Goal: Information Seeking & Learning: Learn about a topic

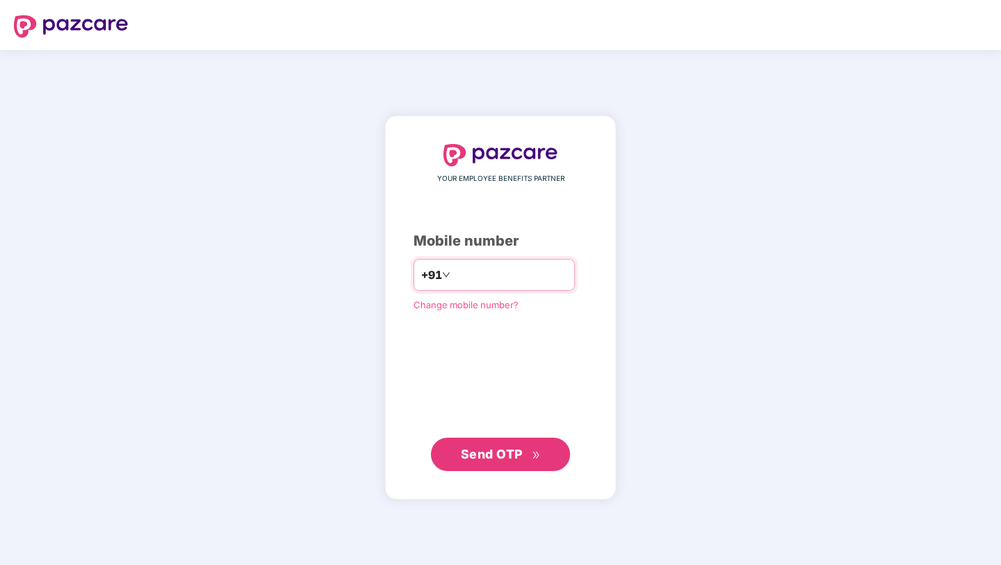
type input "**********"
click at [492, 471] on div "**********" at bounding box center [500, 308] width 231 height 384
click at [508, 459] on span "Send OTP" at bounding box center [492, 453] width 62 height 15
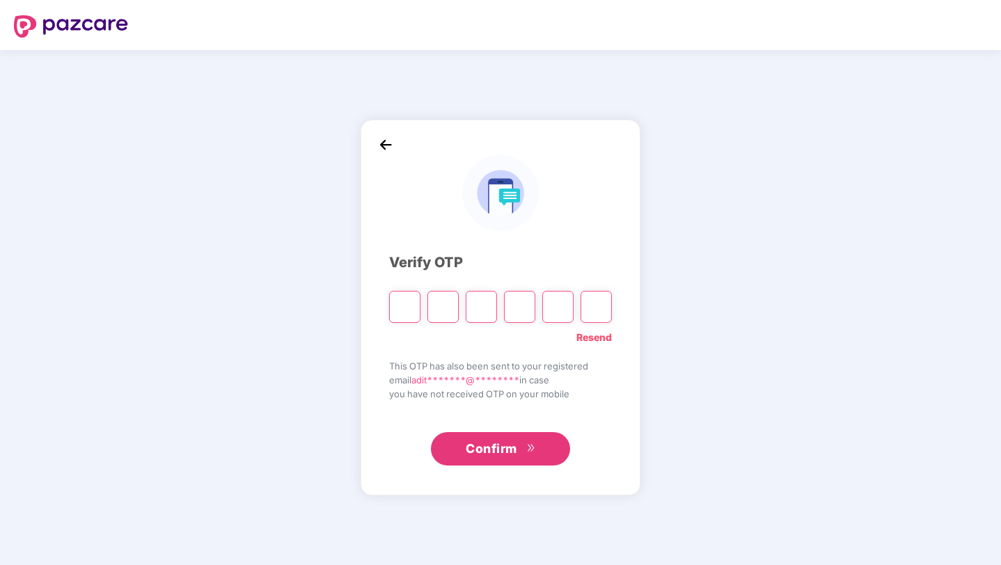
type input "*"
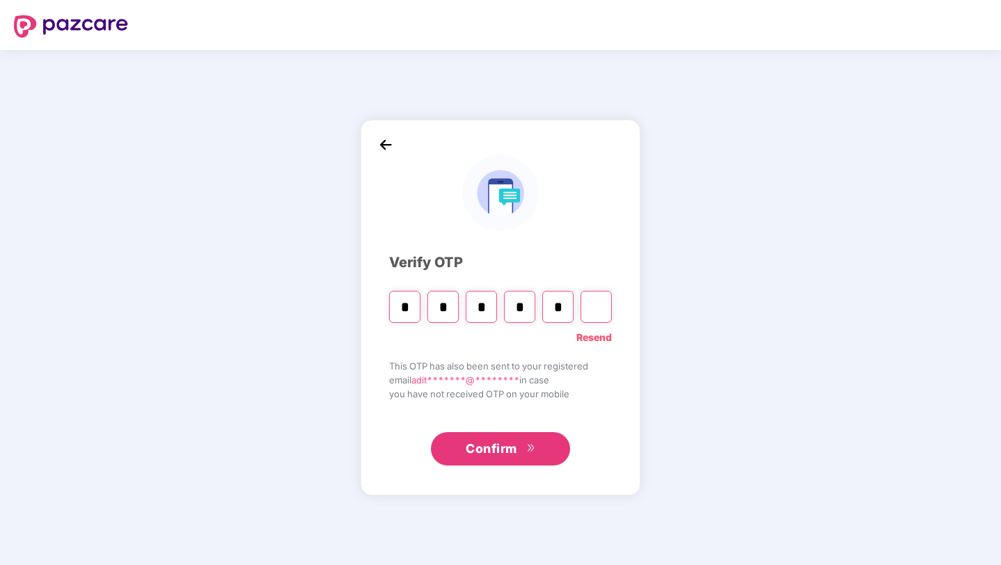
type input "*"
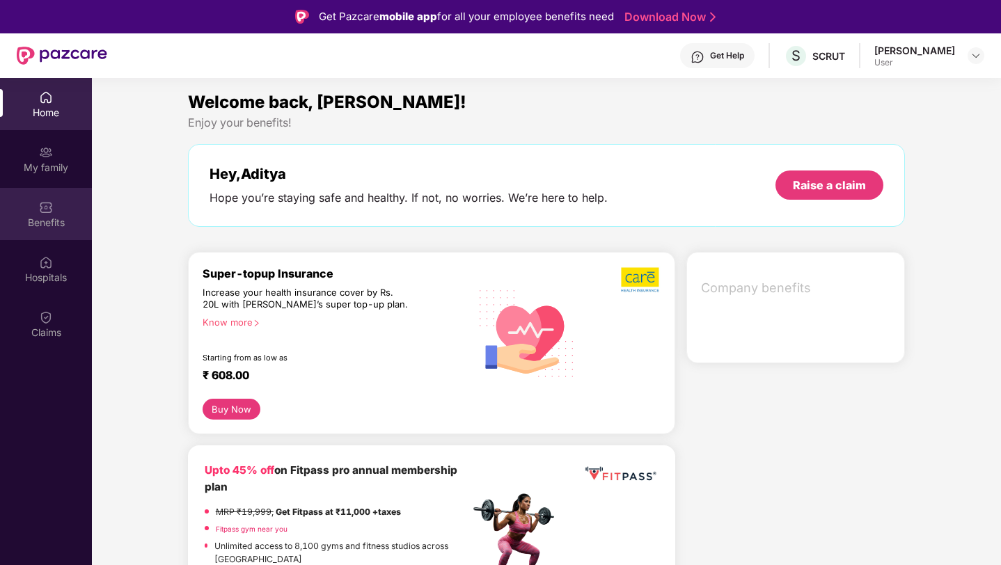
click at [46, 217] on div "Benefits" at bounding box center [46, 223] width 92 height 14
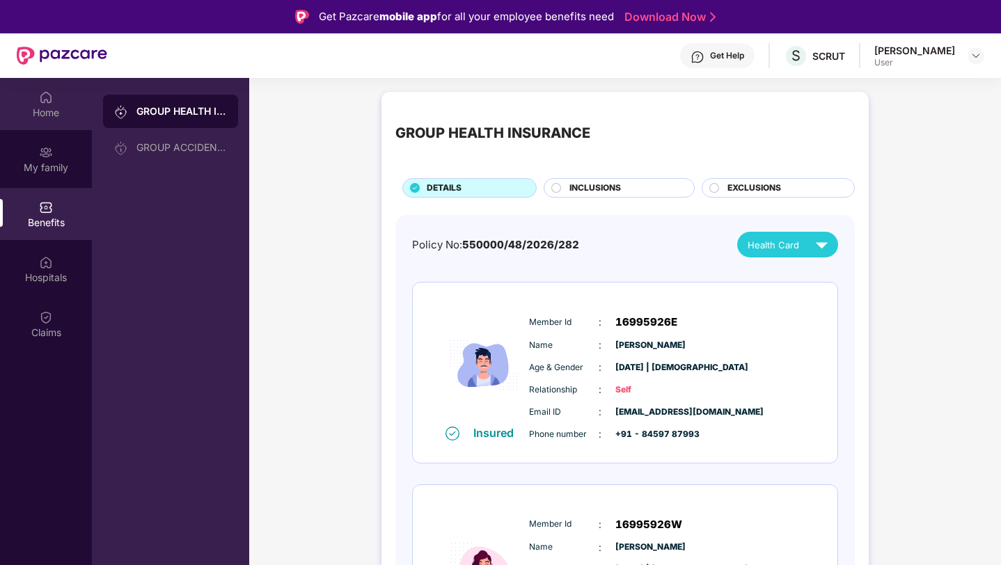
click at [54, 109] on div "Home" at bounding box center [46, 113] width 92 height 14
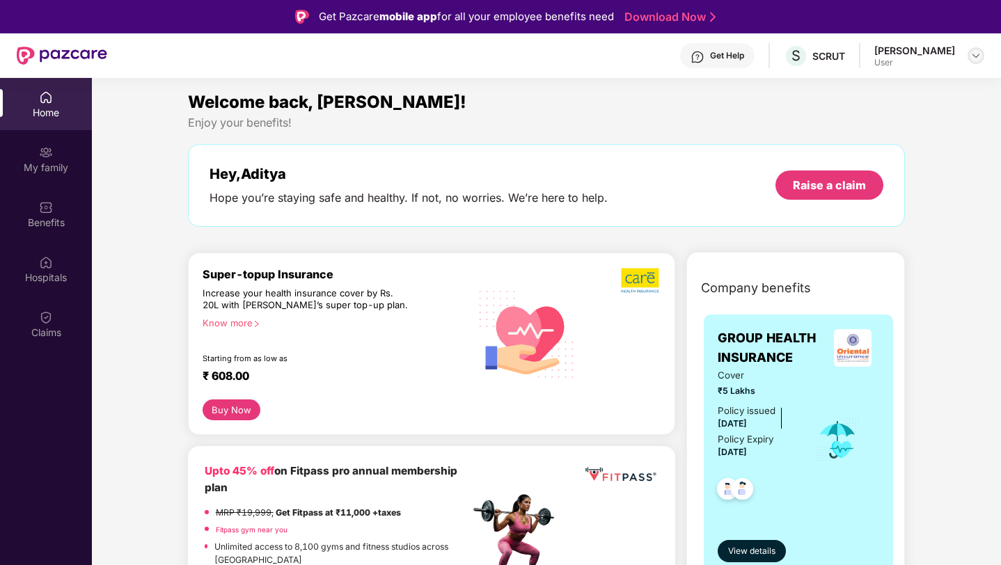
click at [977, 54] on img at bounding box center [975, 55] width 11 height 11
click at [452, 134] on div "Welcome back, [PERSON_NAME]! Enjoy your benefits! Hey, [PERSON_NAME] you’re sta…" at bounding box center [546, 165] width 729 height 152
click at [32, 162] on div "My family" at bounding box center [46, 168] width 92 height 14
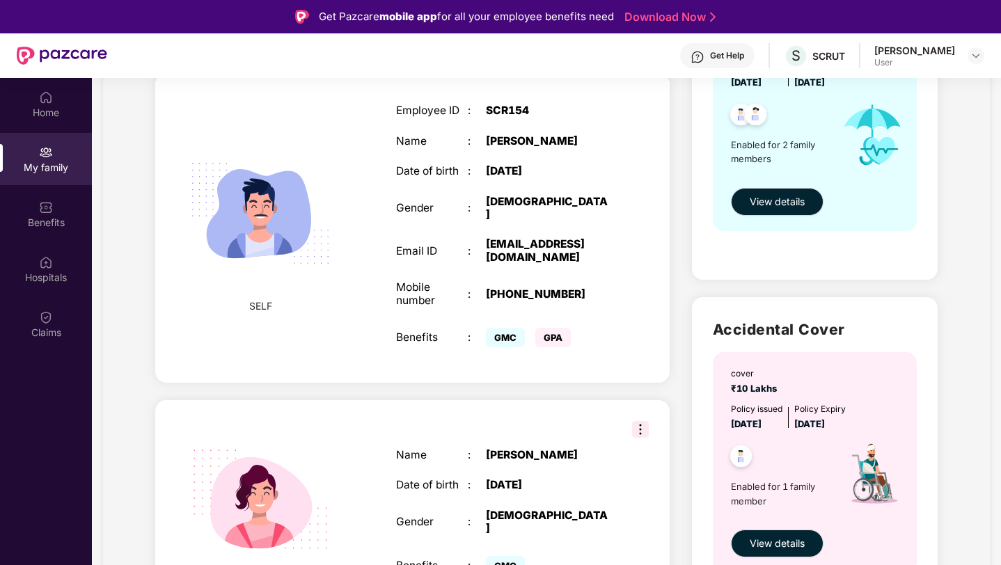
scroll to position [256, 0]
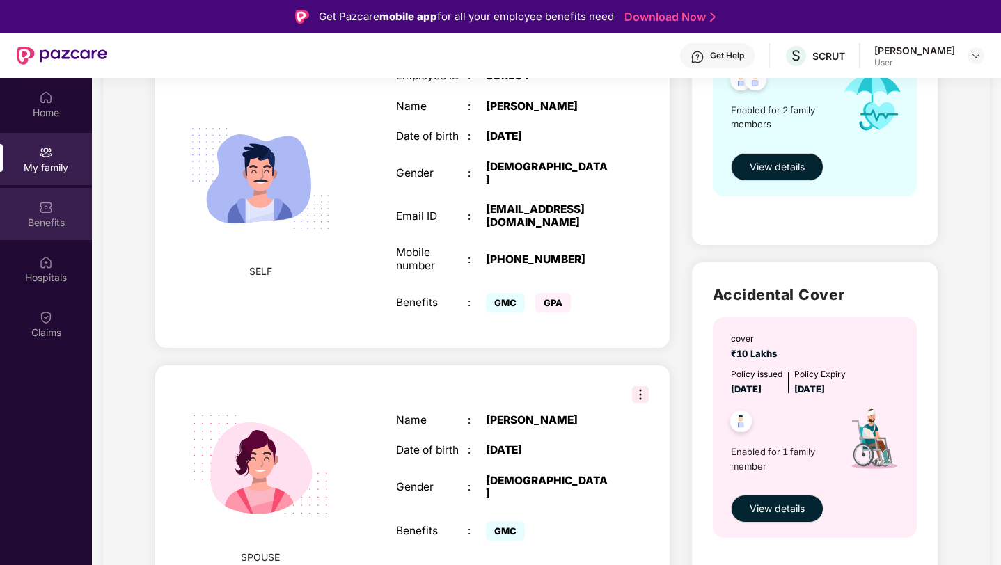
click at [54, 219] on div "Benefits" at bounding box center [46, 223] width 92 height 14
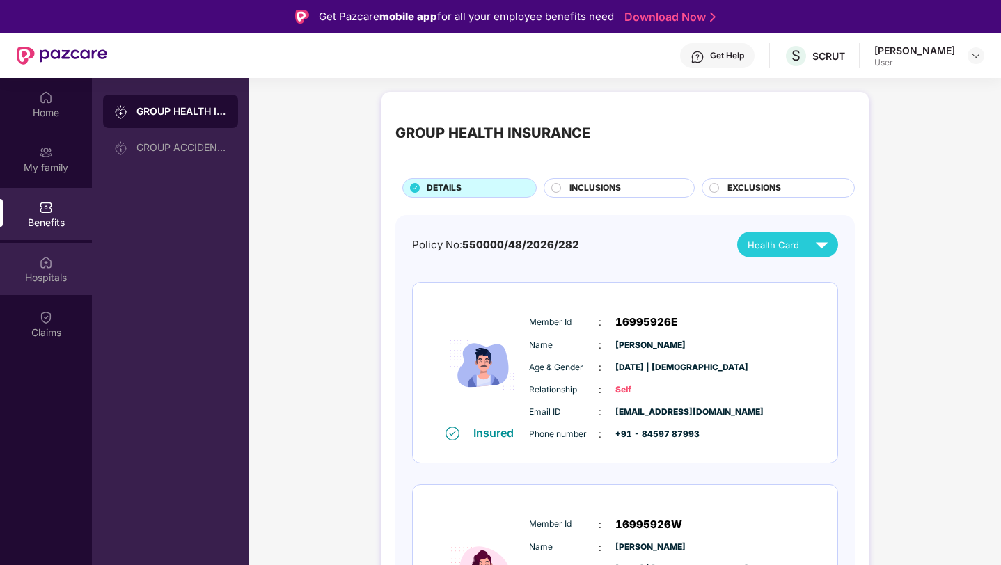
click at [56, 261] on div "Hospitals" at bounding box center [46, 269] width 92 height 52
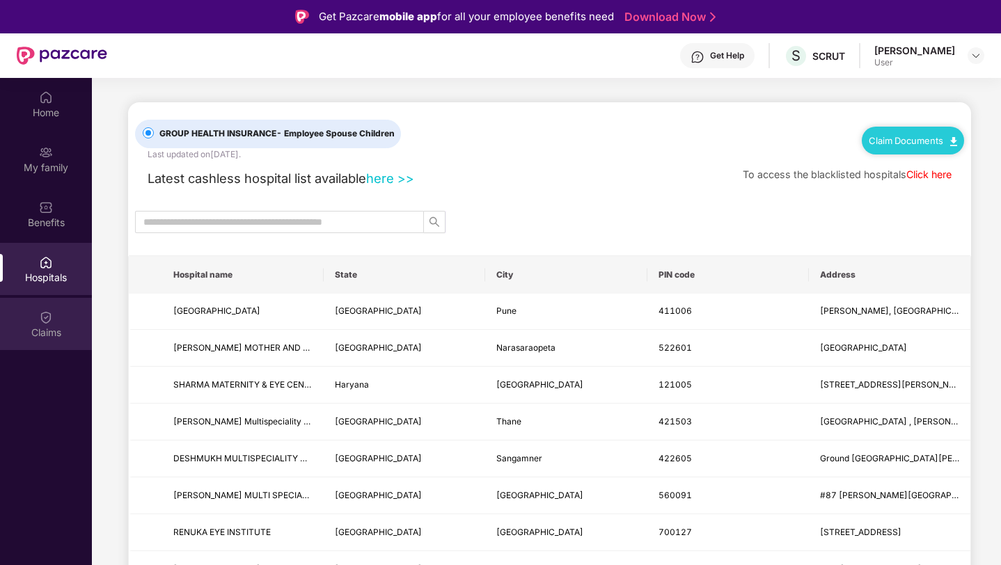
click at [54, 316] on div "Claims" at bounding box center [46, 324] width 92 height 52
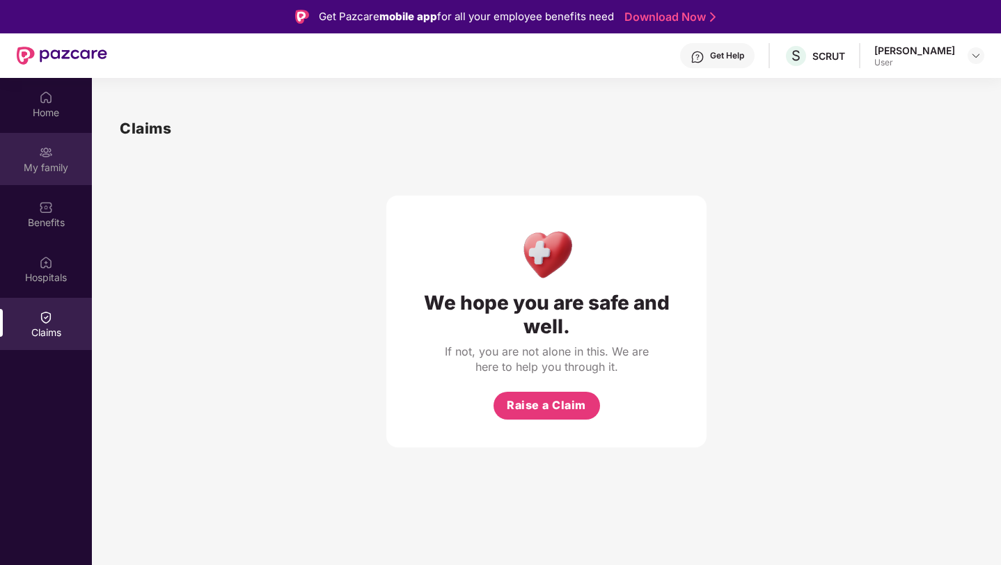
click at [39, 146] on img at bounding box center [46, 153] width 14 height 14
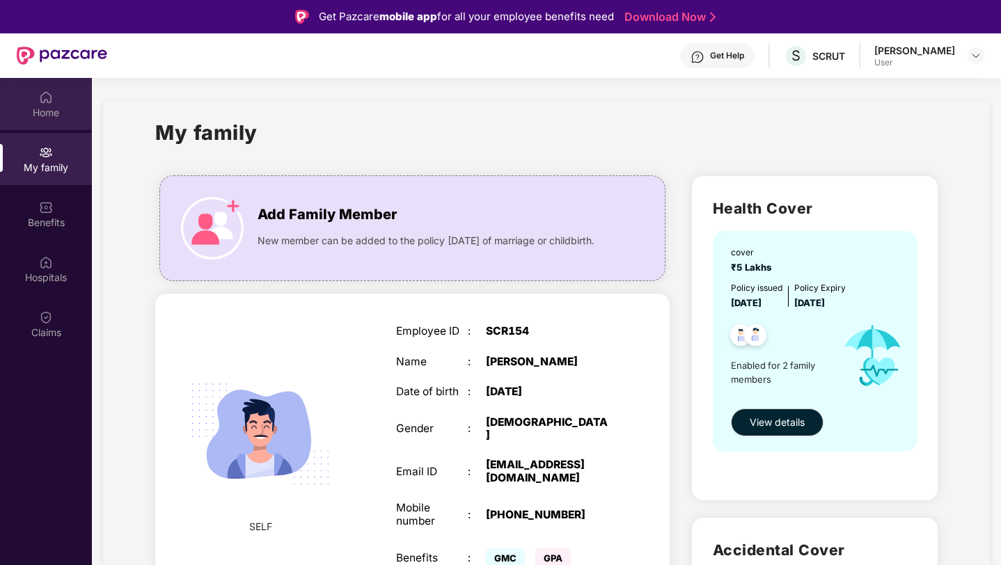
click at [38, 119] on div "Home" at bounding box center [46, 104] width 92 height 52
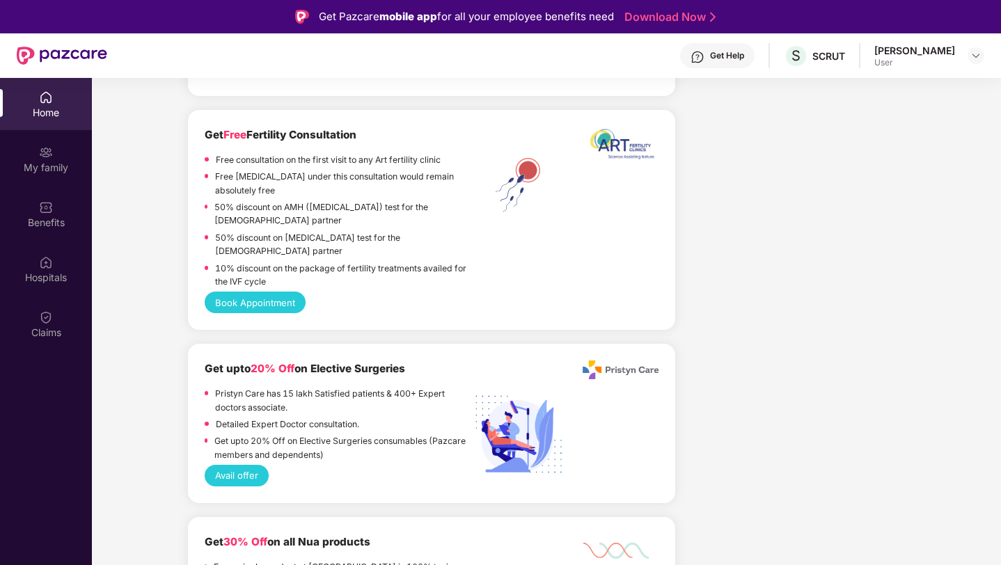
scroll to position [2591, 0]
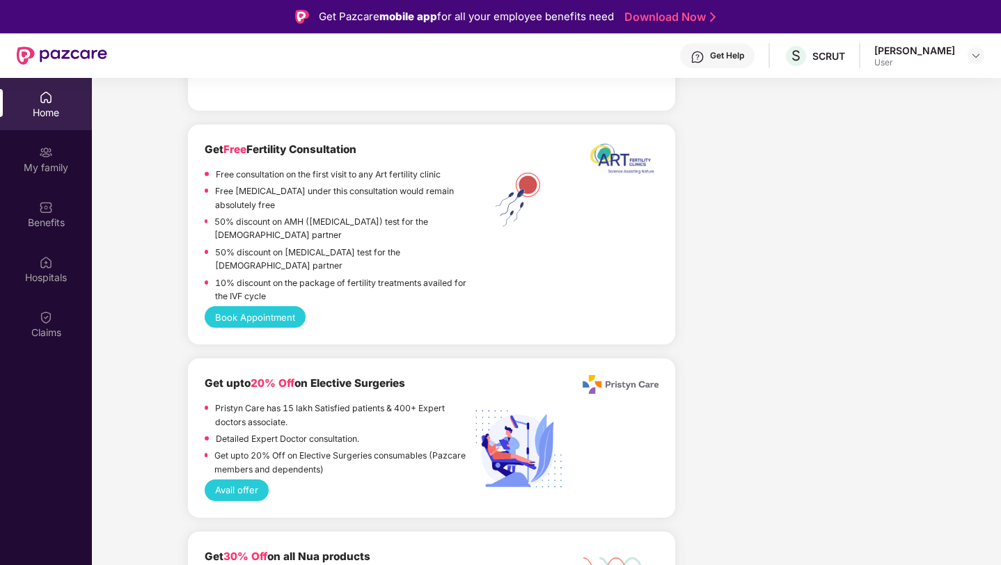
click at [281, 306] on button "Book Appointment" at bounding box center [255, 317] width 101 height 22
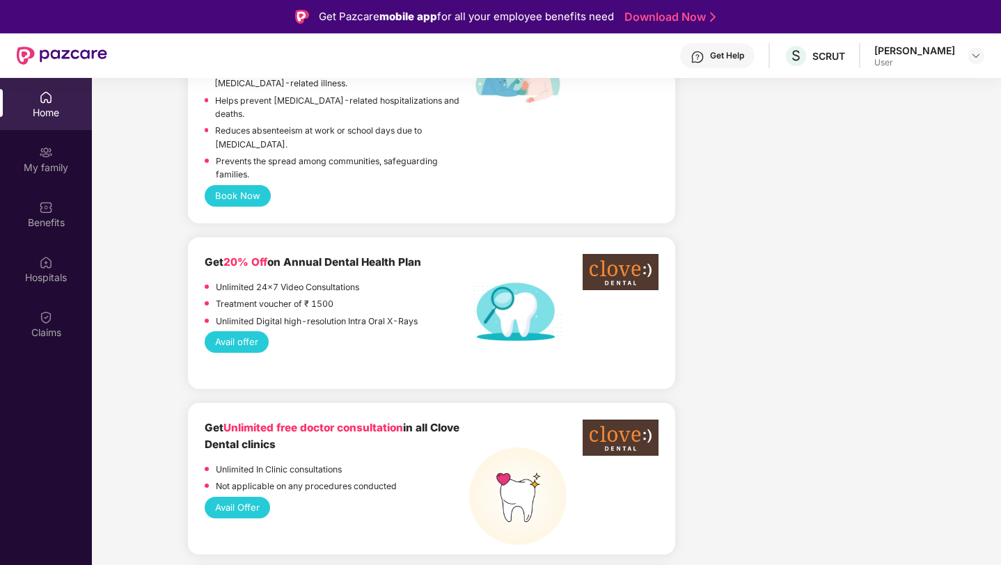
scroll to position [874, 0]
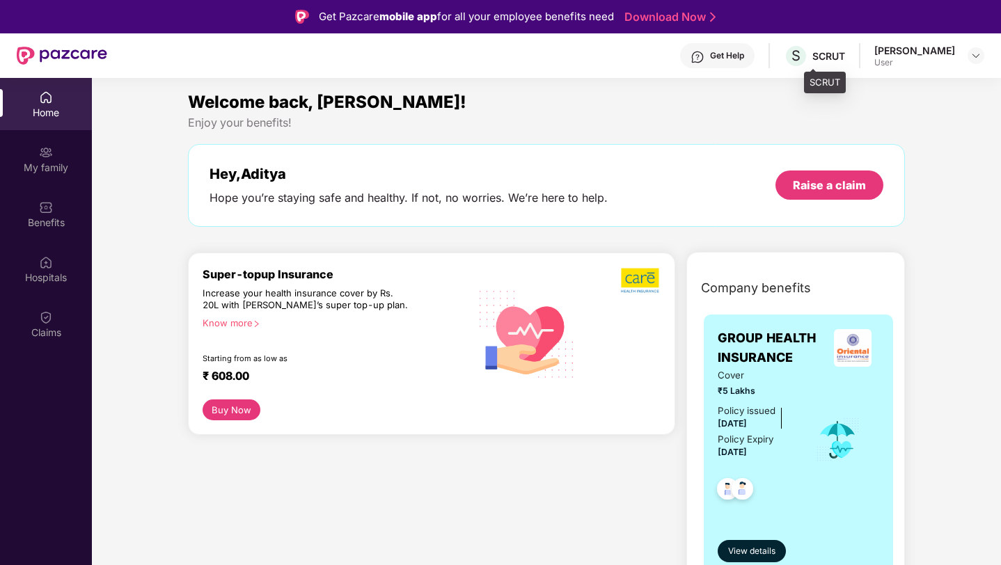
click at [845, 53] on div "SCRUT" at bounding box center [828, 55] width 33 height 13
click at [801, 54] on span "S" at bounding box center [796, 55] width 9 height 17
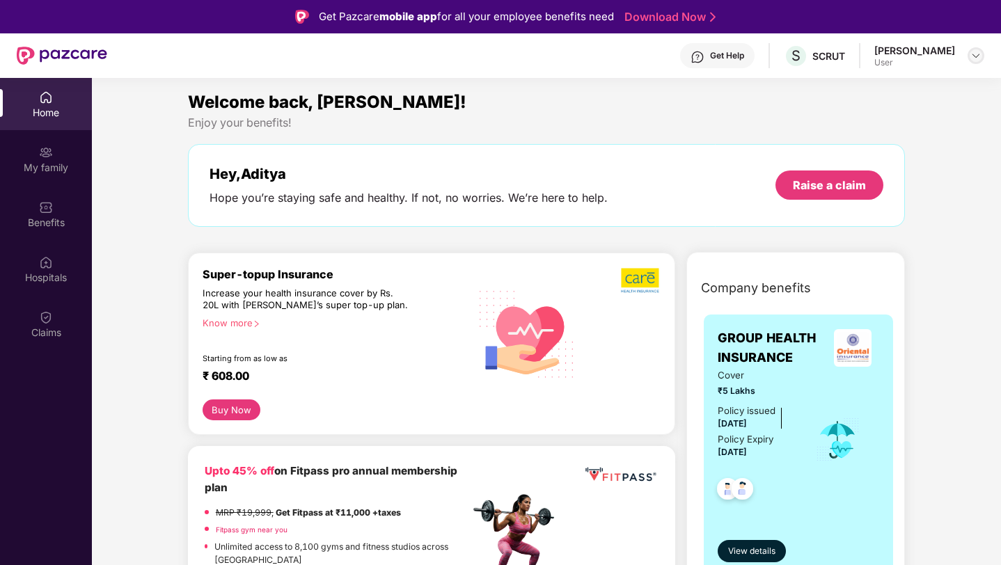
click at [975, 56] on img at bounding box center [975, 55] width 11 height 11
click at [705, 184] on div "Hey, Aditya Hope you’re staying safe and healthy. If not, no worries. We’re her…" at bounding box center [547, 186] width 675 height 40
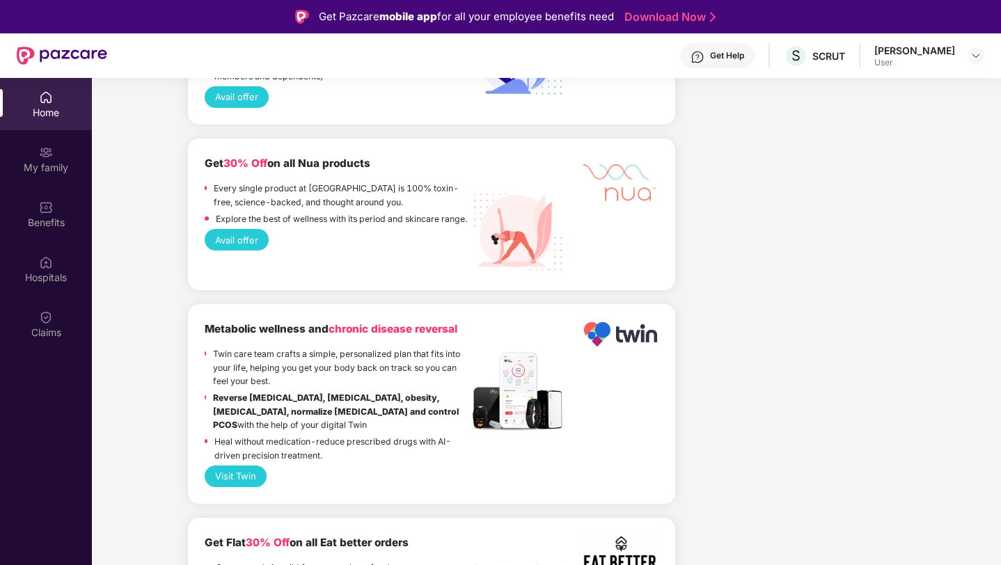
scroll to position [78, 0]
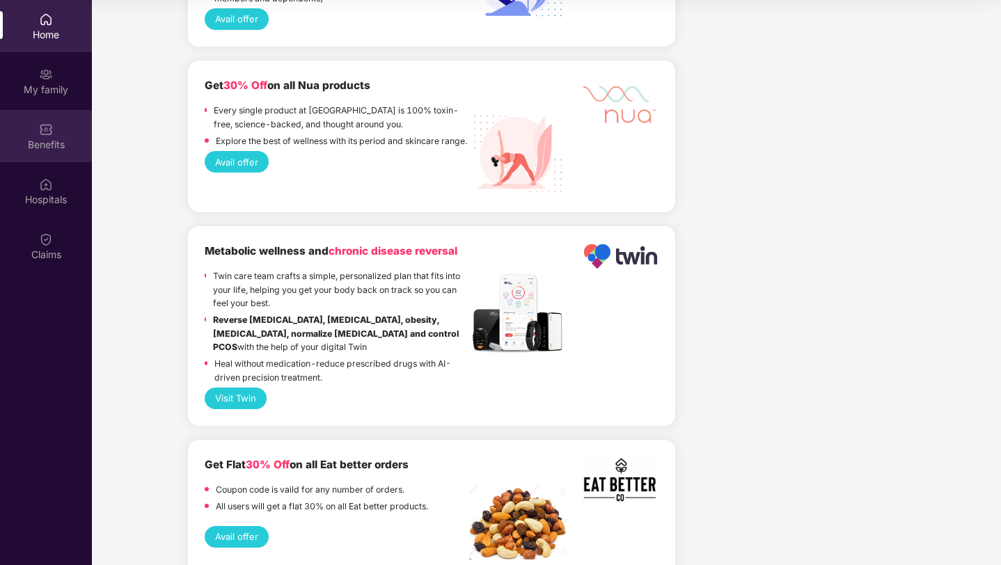
click at [38, 144] on div "Benefits" at bounding box center [46, 145] width 92 height 14
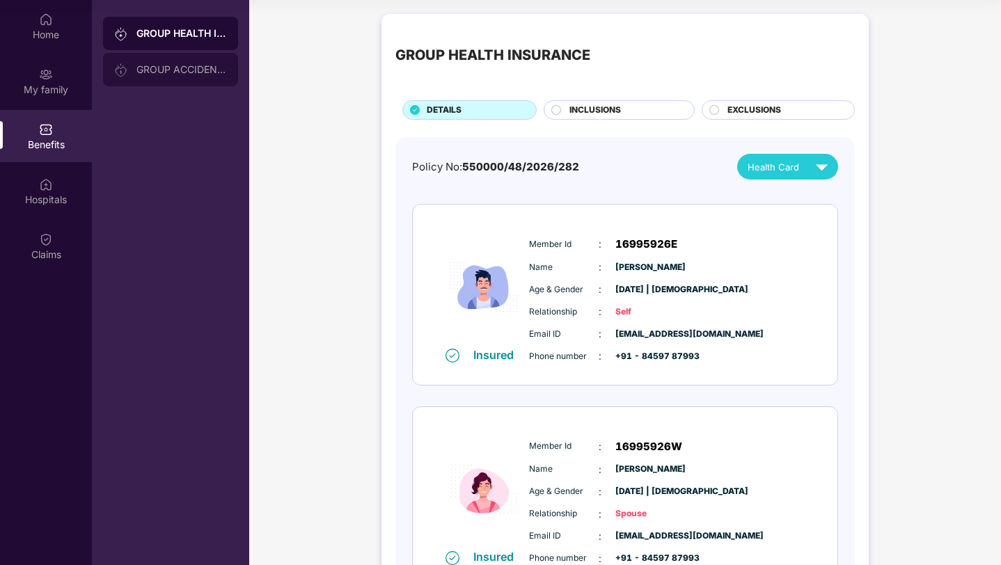
click at [195, 63] on div "GROUP ACCIDENTAL INSURANCE" at bounding box center [170, 69] width 135 height 33
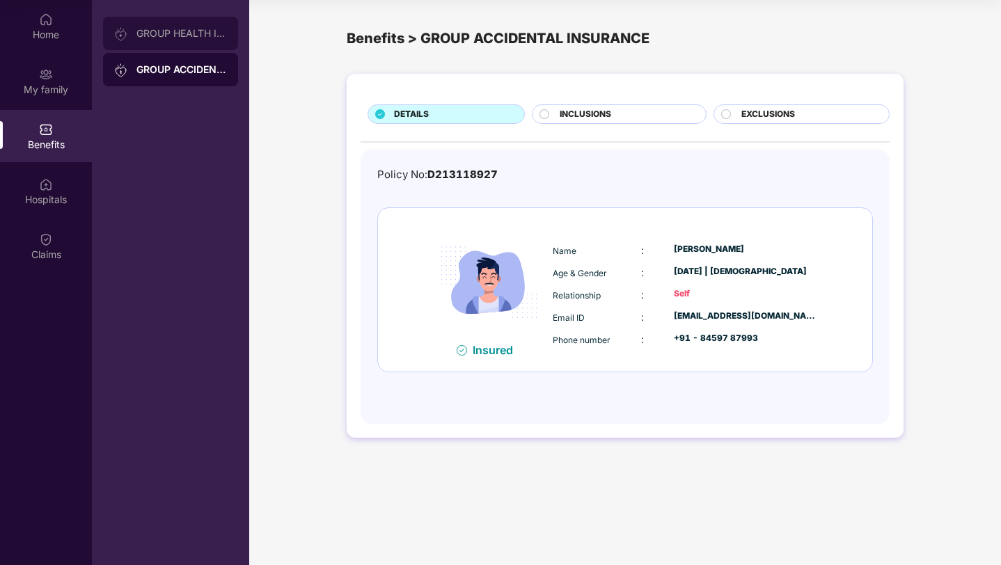
click at [194, 48] on div "GROUP HEALTH INSURANCE" at bounding box center [170, 33] width 135 height 33
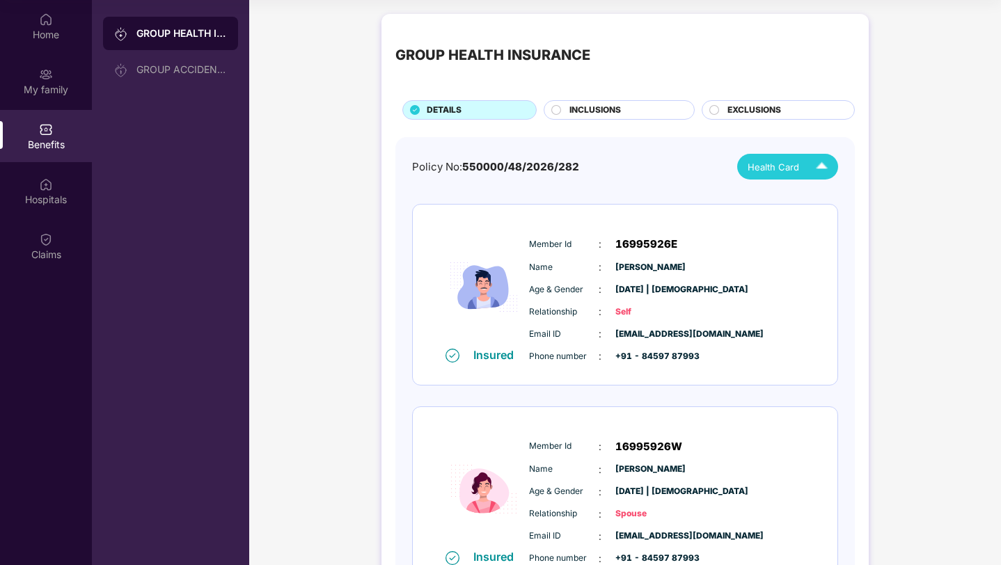
click at [826, 170] on img at bounding box center [822, 167] width 24 height 24
click at [925, 180] on div "GROUP HEALTH INSURANCE DETAILS INCLUSIONS EXCLUSIONS Policy No: 550000/48/2026/…" at bounding box center [625, 341] width 752 height 668
click at [40, 197] on div "Hospitals" at bounding box center [46, 200] width 92 height 14
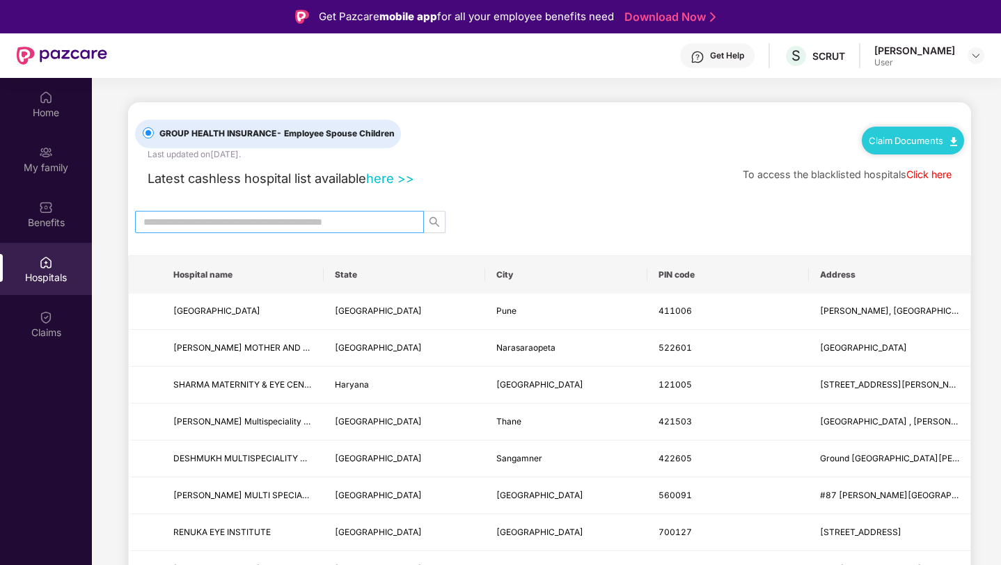
click at [361, 219] on input "text" at bounding box center [273, 221] width 261 height 15
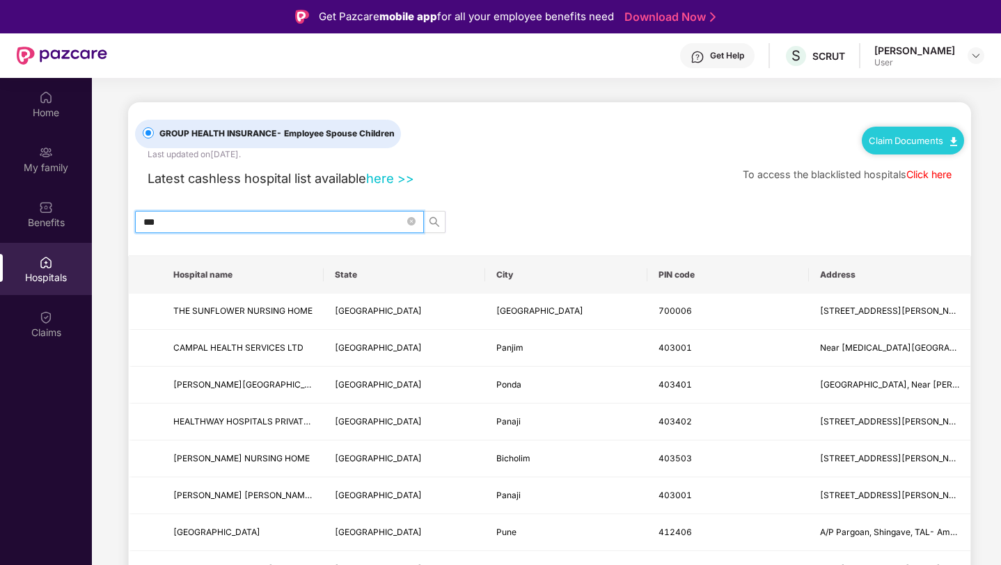
type input "***"
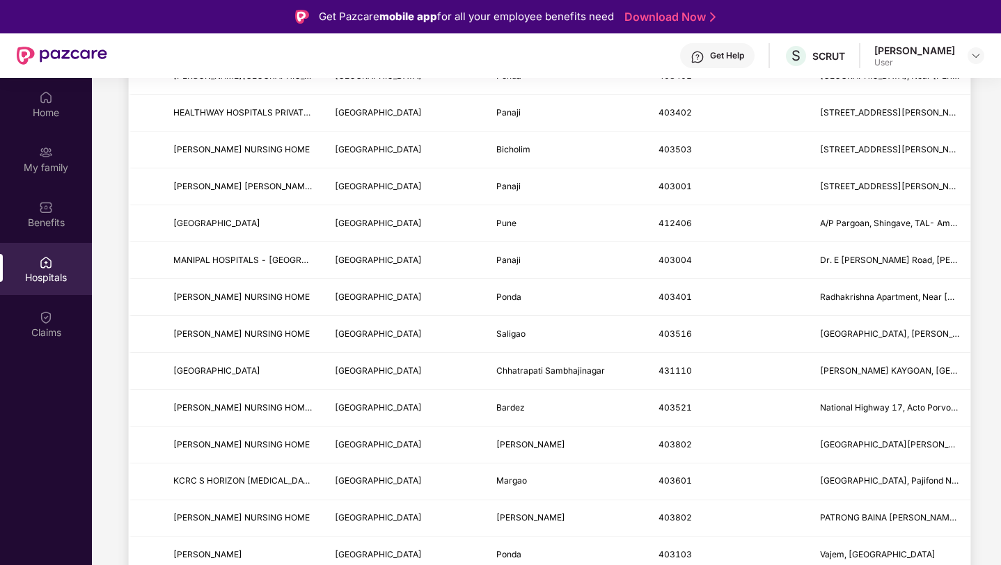
scroll to position [312, 0]
